Goal: Task Accomplishment & Management: Use online tool/utility

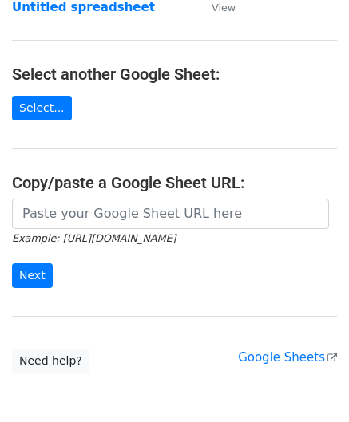
scroll to position [160, 0]
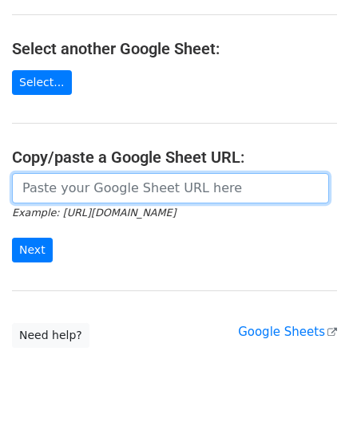
click at [85, 183] on input "url" at bounding box center [170, 188] width 317 height 30
paste input "[URL][DOMAIN_NAME]"
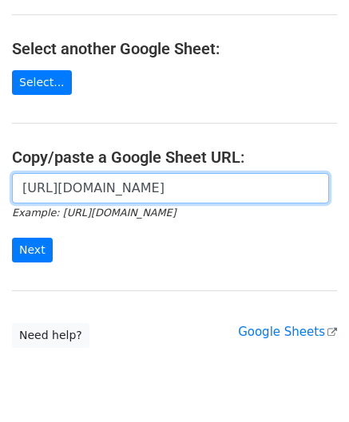
scroll to position [0, 348]
type input "[URL][DOMAIN_NAME]"
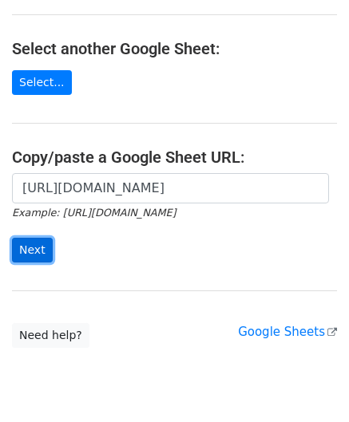
click at [33, 247] on input "Next" at bounding box center [32, 250] width 41 height 25
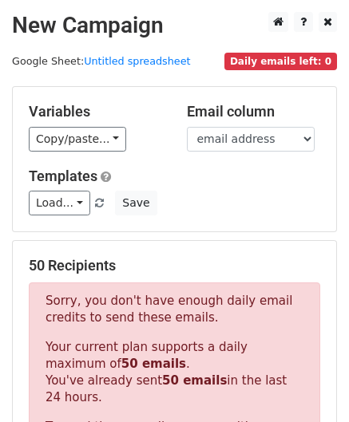
scroll to position [539, 0]
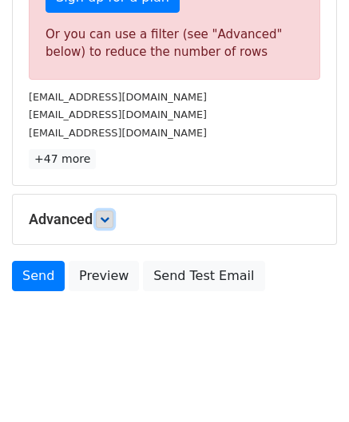
click at [108, 215] on icon at bounding box center [105, 220] width 10 height 10
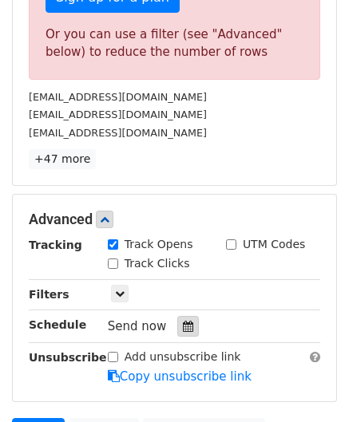
click at [183, 322] on icon at bounding box center [188, 326] width 10 height 11
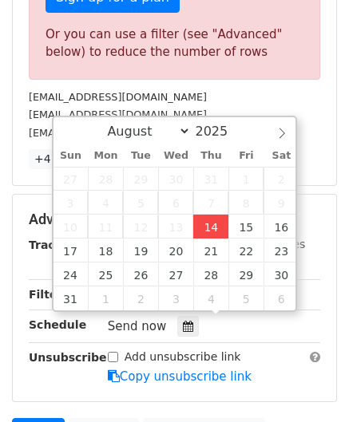
type input "[DATE] 12:00"
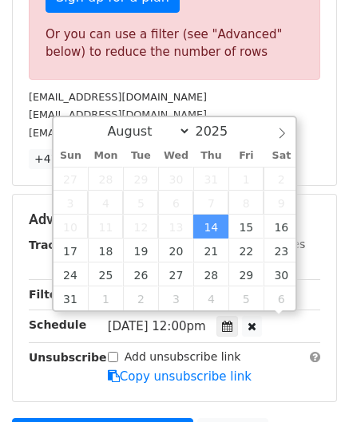
scroll to position [0, 0]
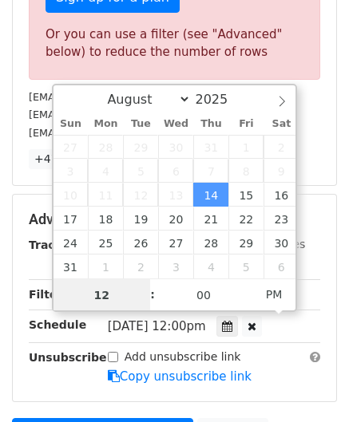
paste input "8"
type input "8"
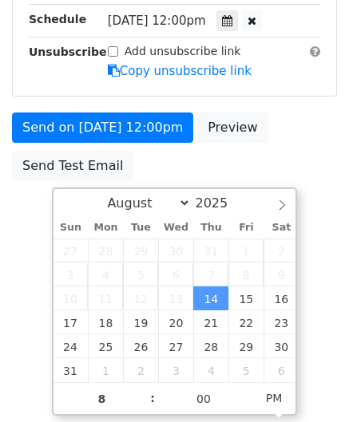
type input "[DATE] 20:00"
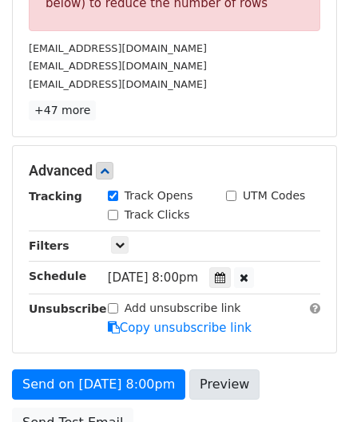
scroll to position [573, 0]
